Goal: Information Seeking & Learning: Learn about a topic

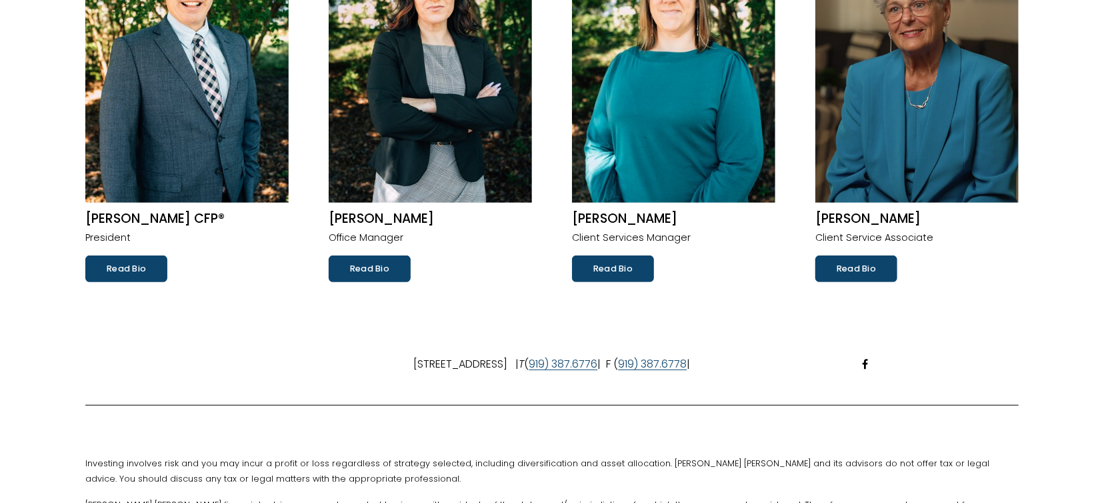
scroll to position [131, 0]
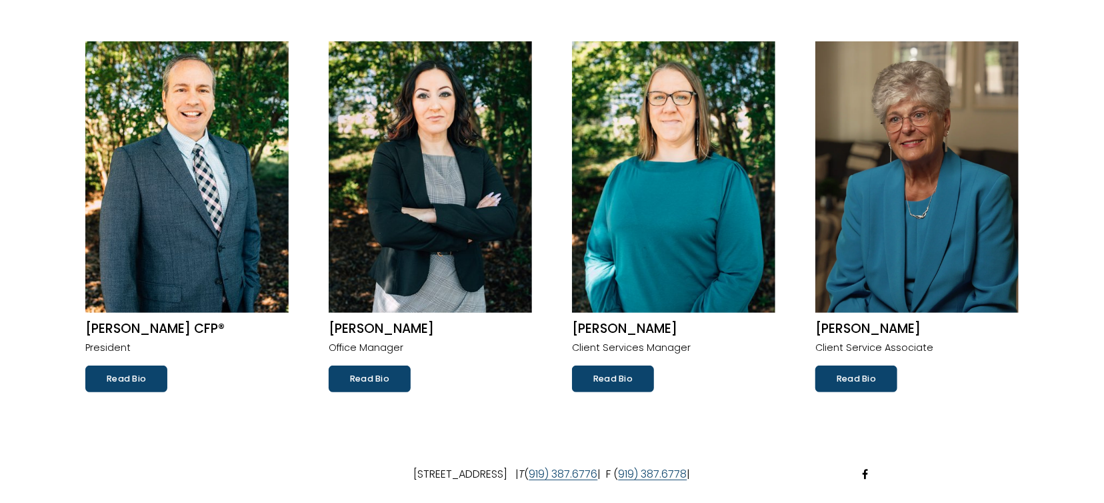
click at [853, 370] on link "Read Bio" at bounding box center [856, 378] width 82 height 27
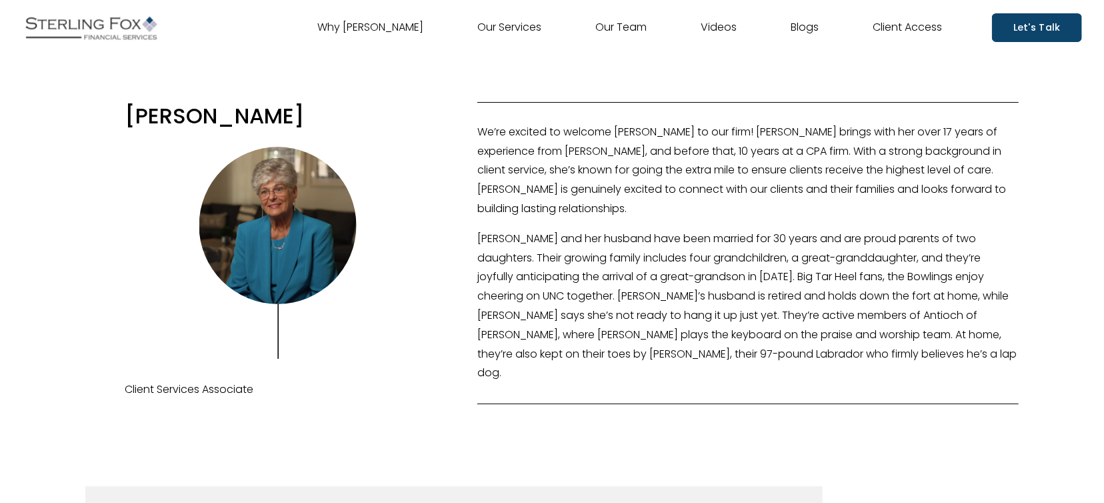
click at [373, 27] on link "Why [PERSON_NAME]" at bounding box center [370, 27] width 106 height 21
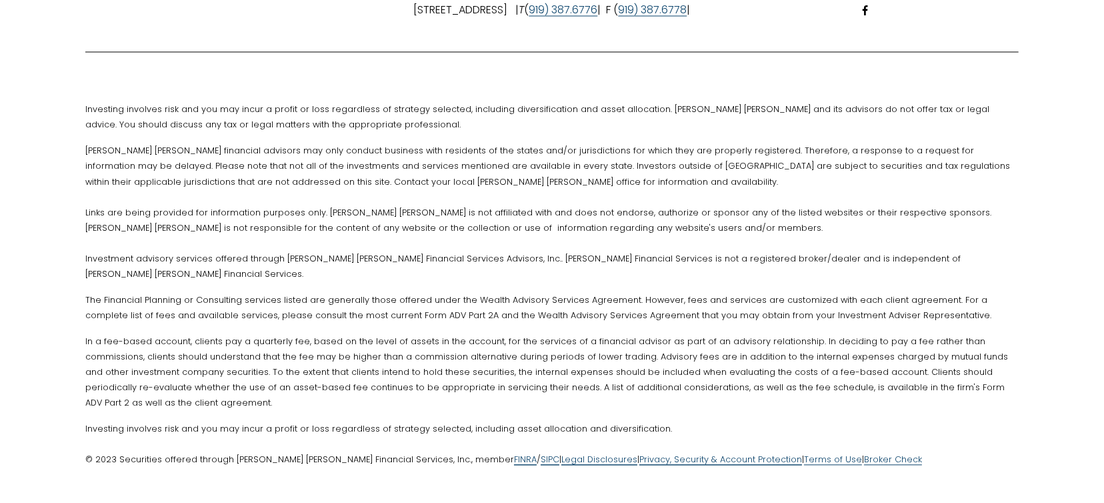
scroll to position [1575, 0]
